Goal: Task Accomplishment & Management: Use online tool/utility

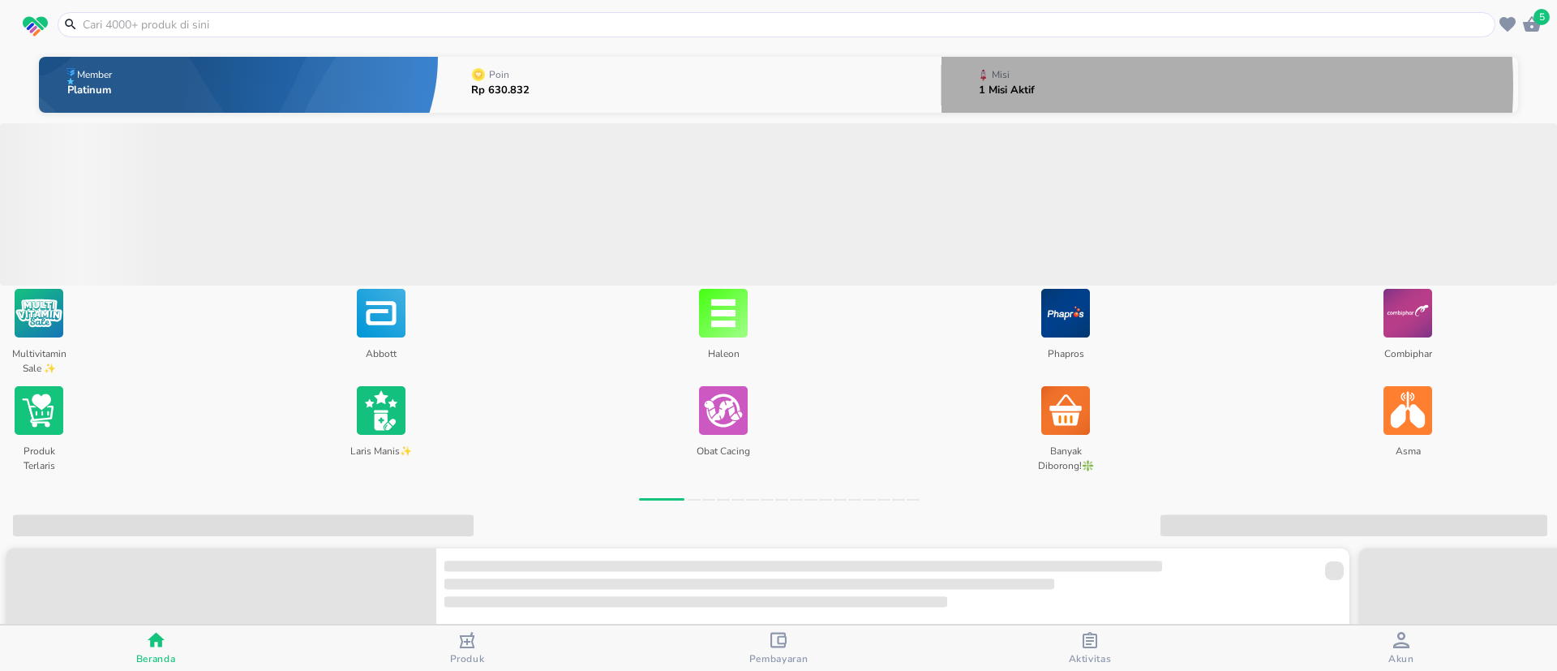
click at [1091, 86] on button "Misi 1 Misi Aktif" at bounding box center [1230, 85] width 577 height 64
